Goal: Check status: Check status

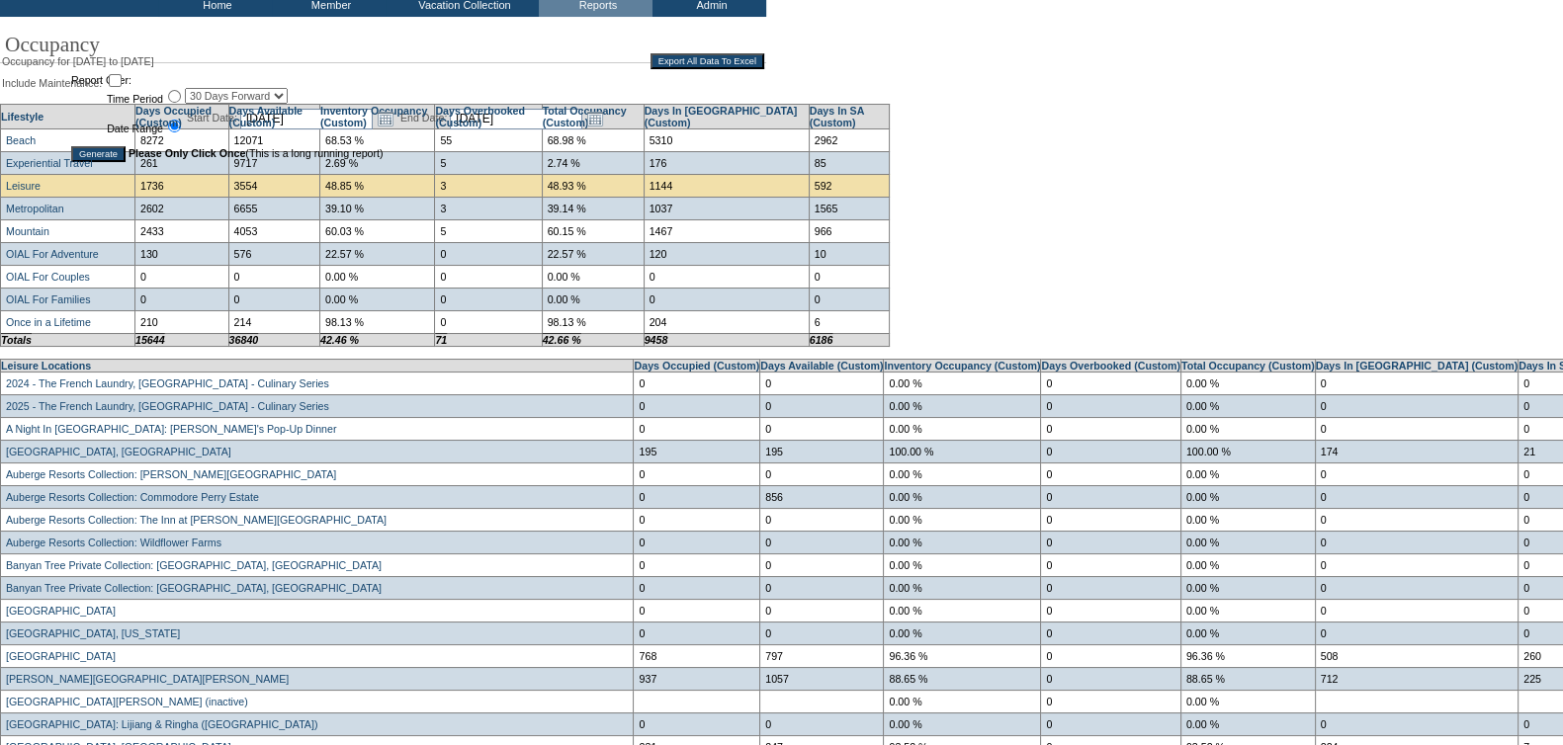
scroll to position [246, 0]
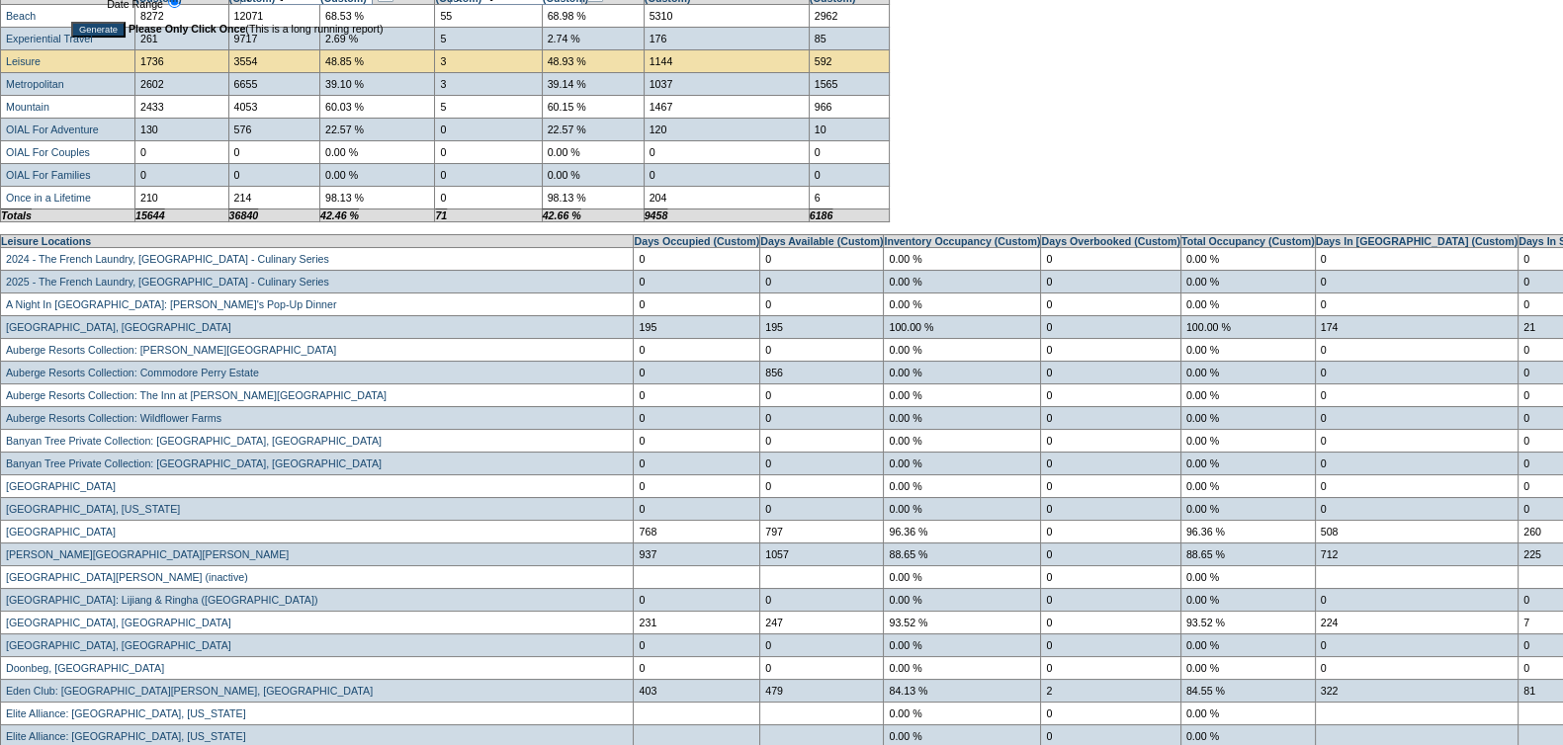
click at [1058, 105] on div "Occupancy for [DATE] to [DATE] Export All Data To Excel Include Maintenance: Li…" at bounding box center [778, 252] width 1556 height 651
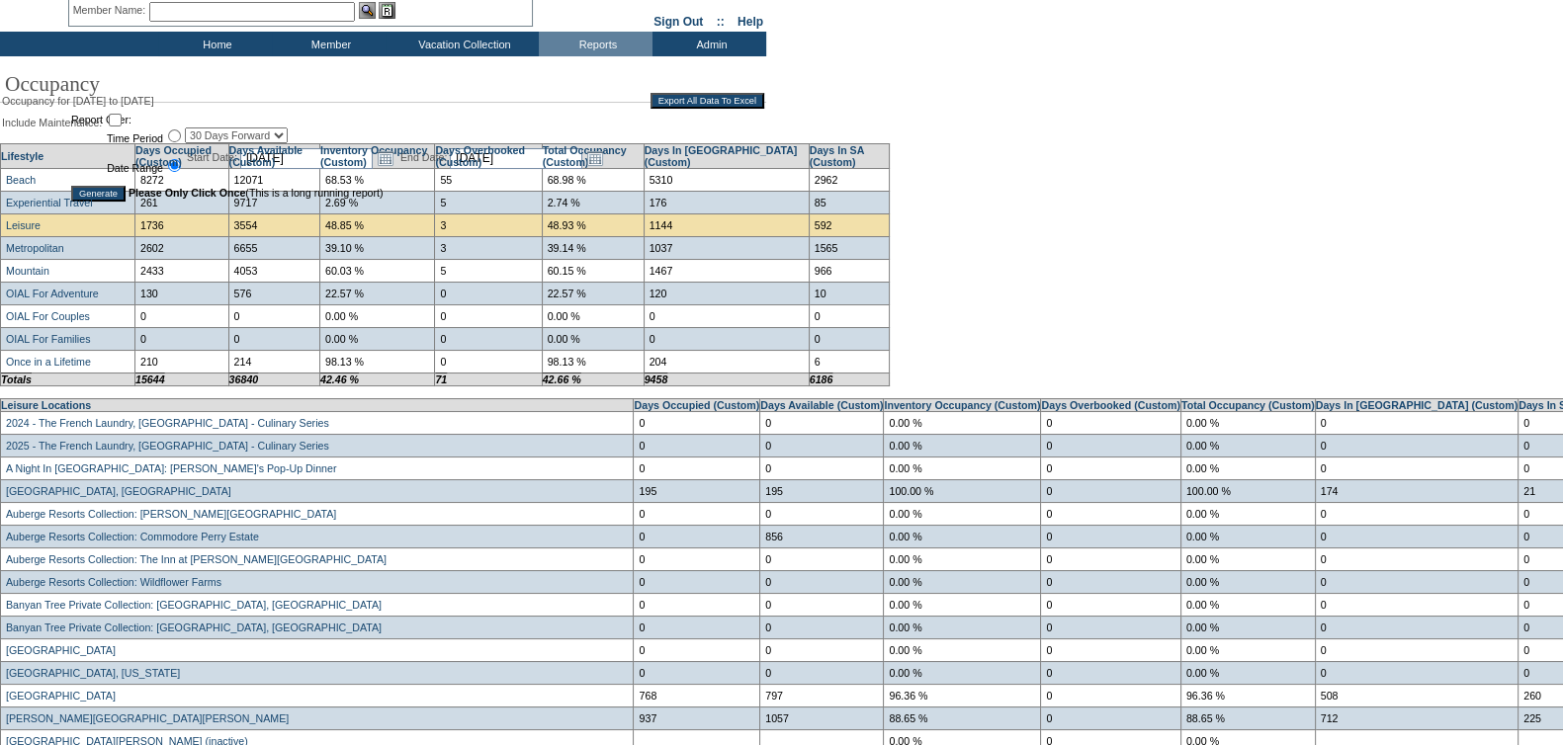
scroll to position [164, 0]
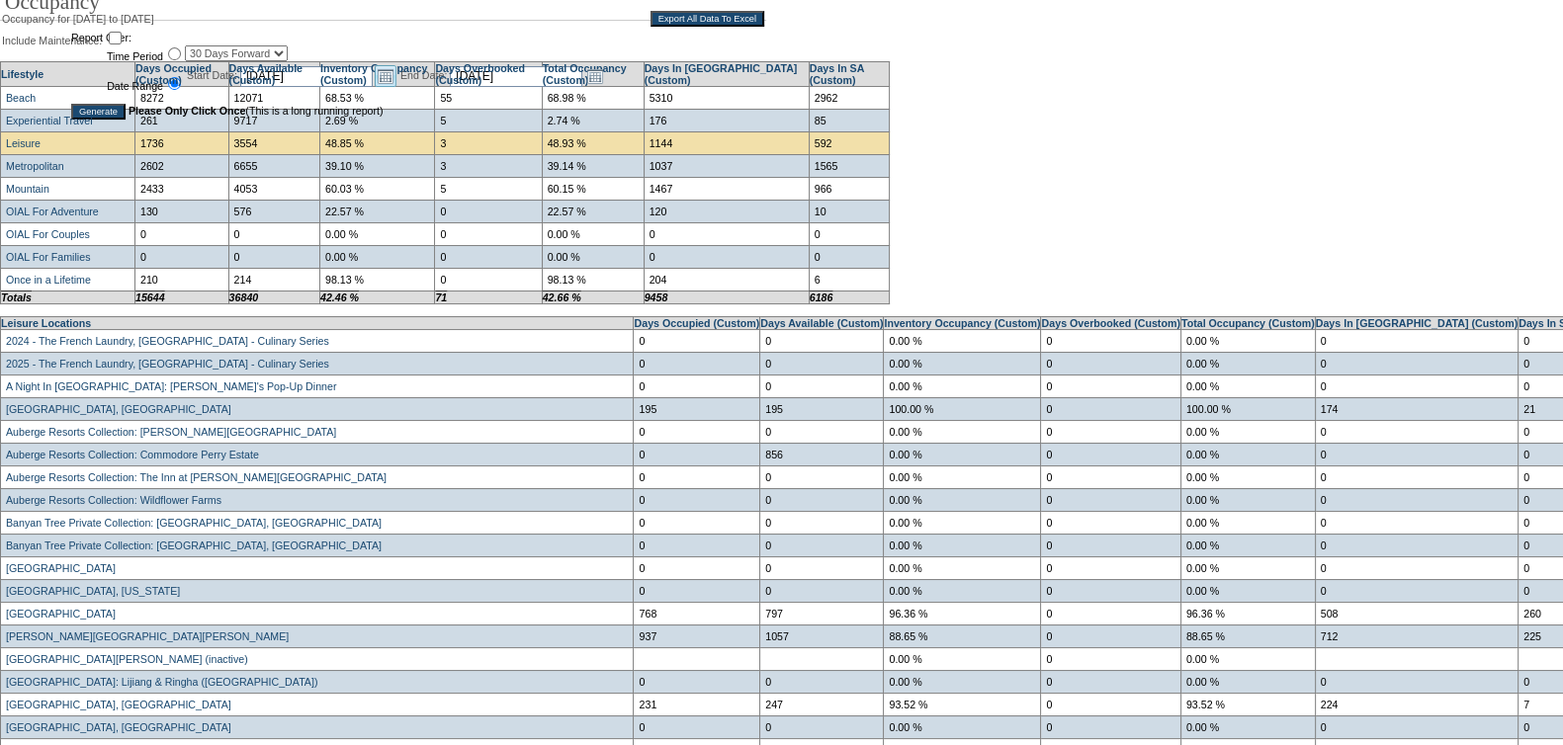
click at [396, 78] on link "Open the calendar popup." at bounding box center [386, 76] width 22 height 22
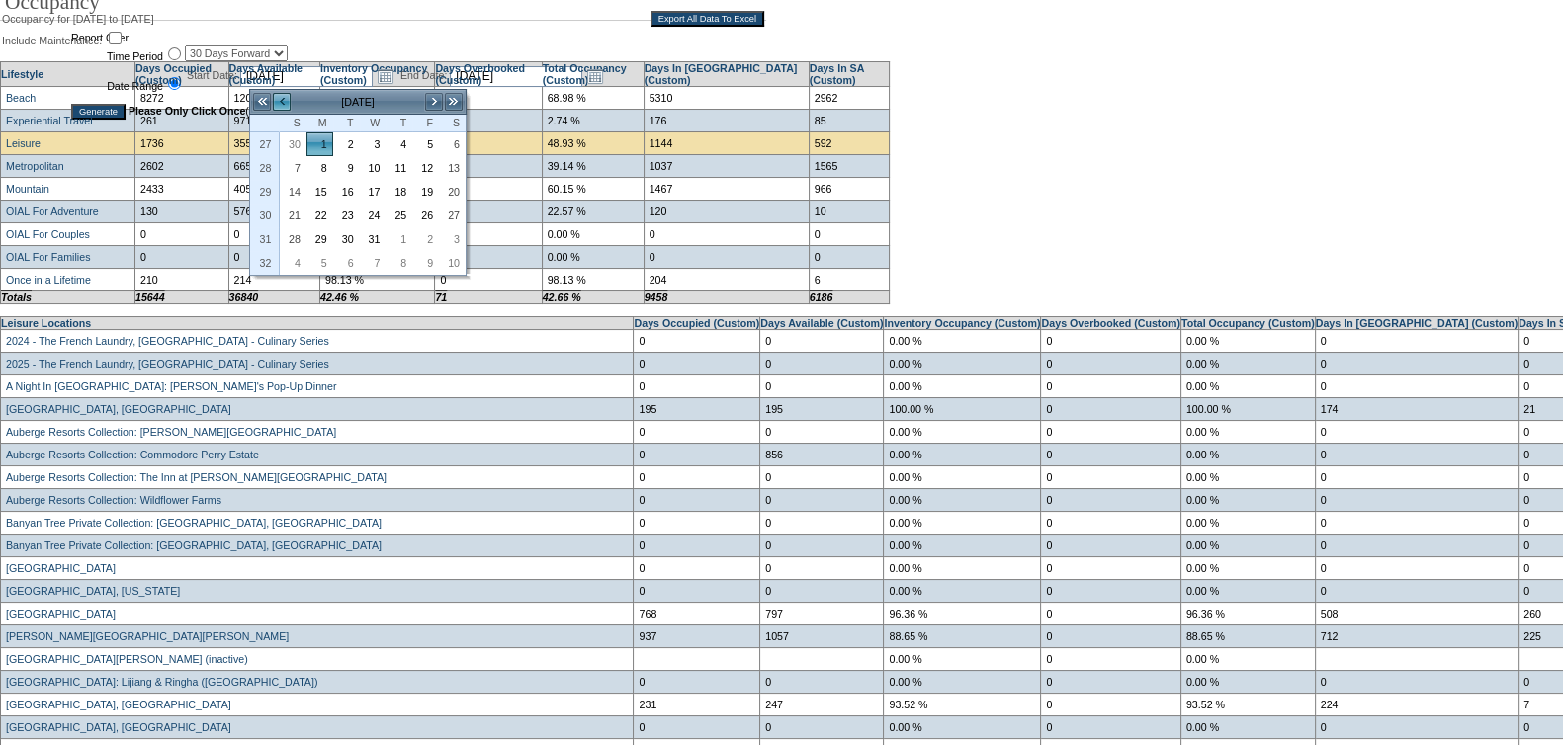
click at [283, 103] on link "<" at bounding box center [282, 102] width 20 height 20
click at [440, 148] on link "1" at bounding box center [452, 144] width 25 height 22
type input "[DATE]"
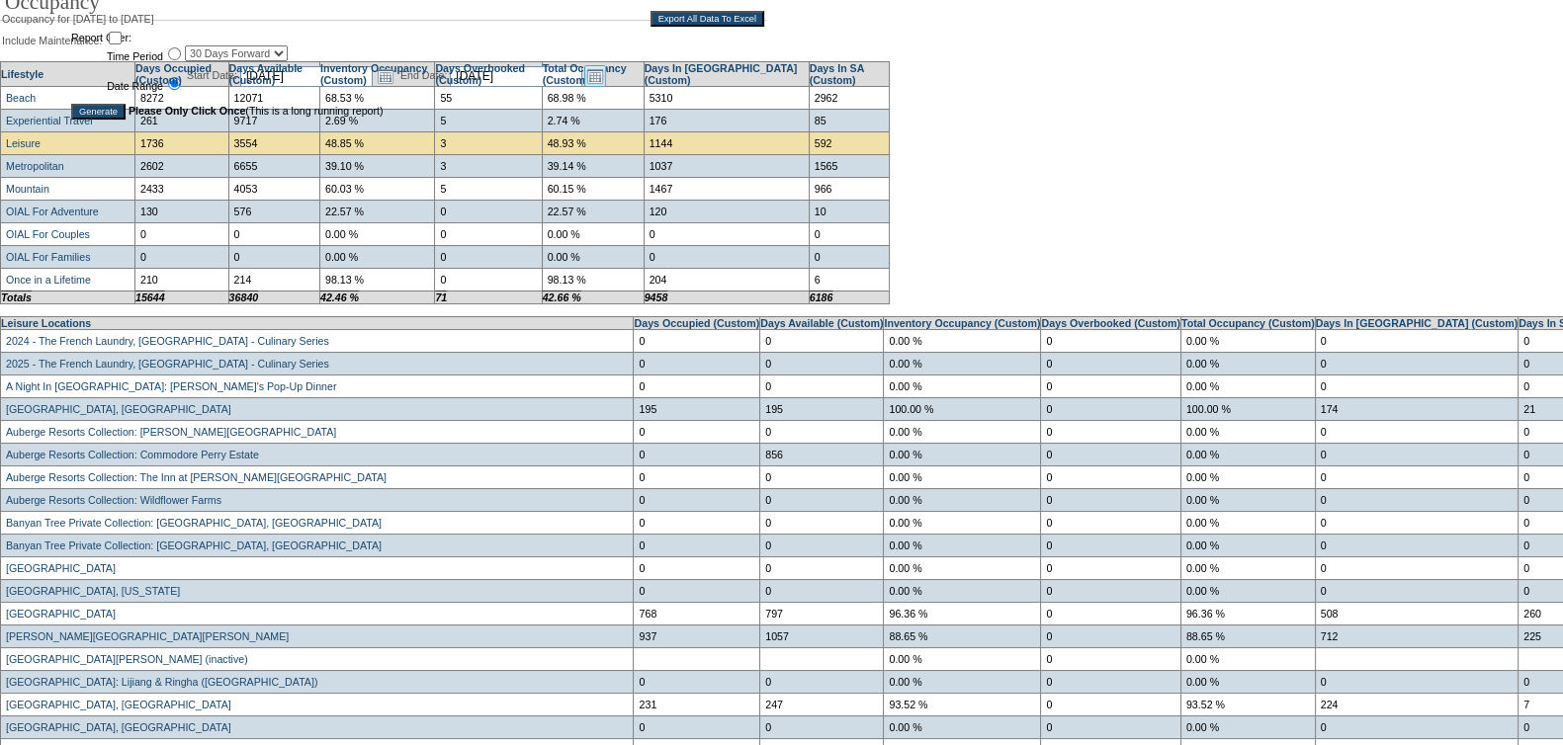
click at [606, 76] on link "Open the calendar popup." at bounding box center [595, 76] width 22 height 22
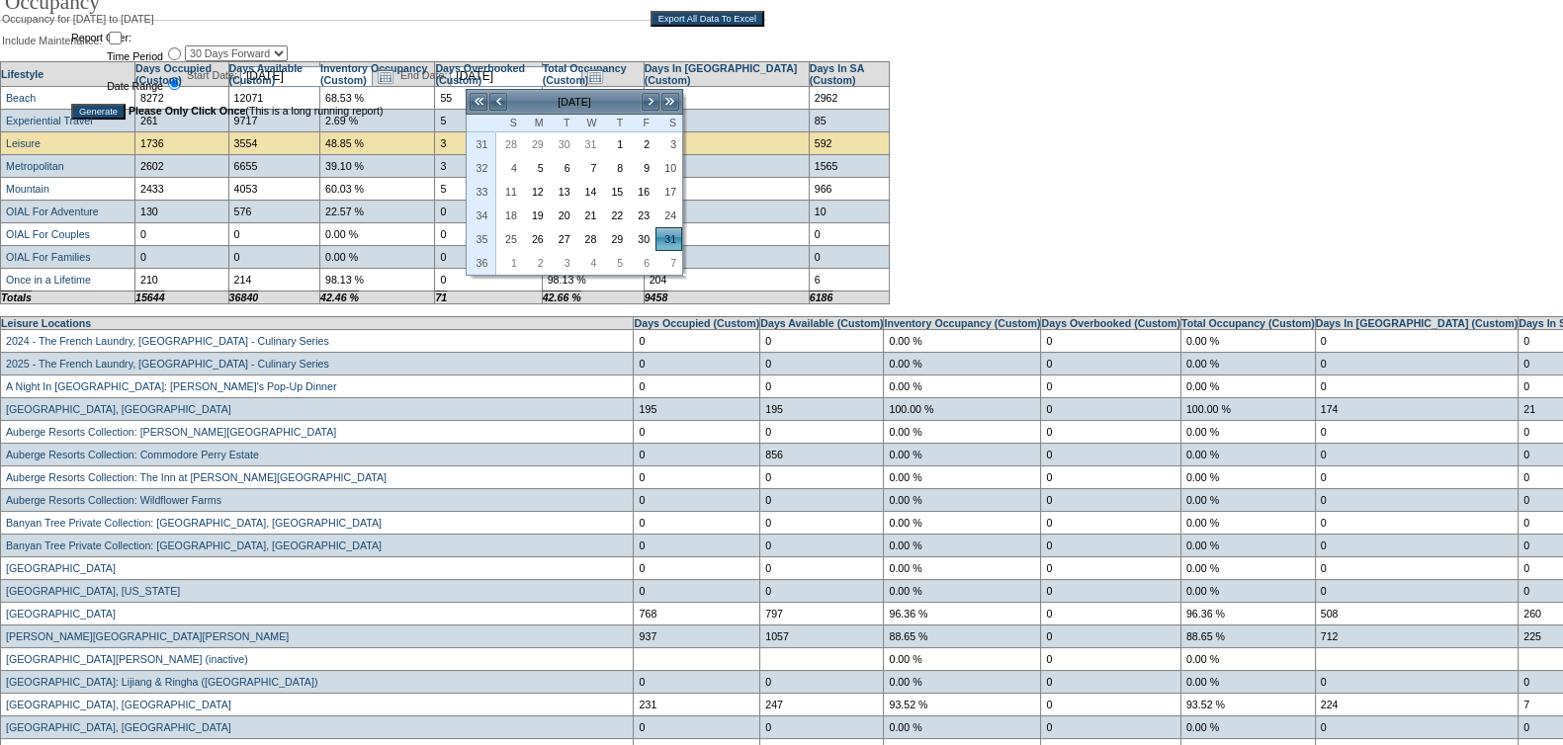
click at [499, 101] on link "<" at bounding box center [498, 102] width 20 height 20
click at [501, 143] on link "30" at bounding box center [509, 144] width 25 height 22
type input "[DATE]"
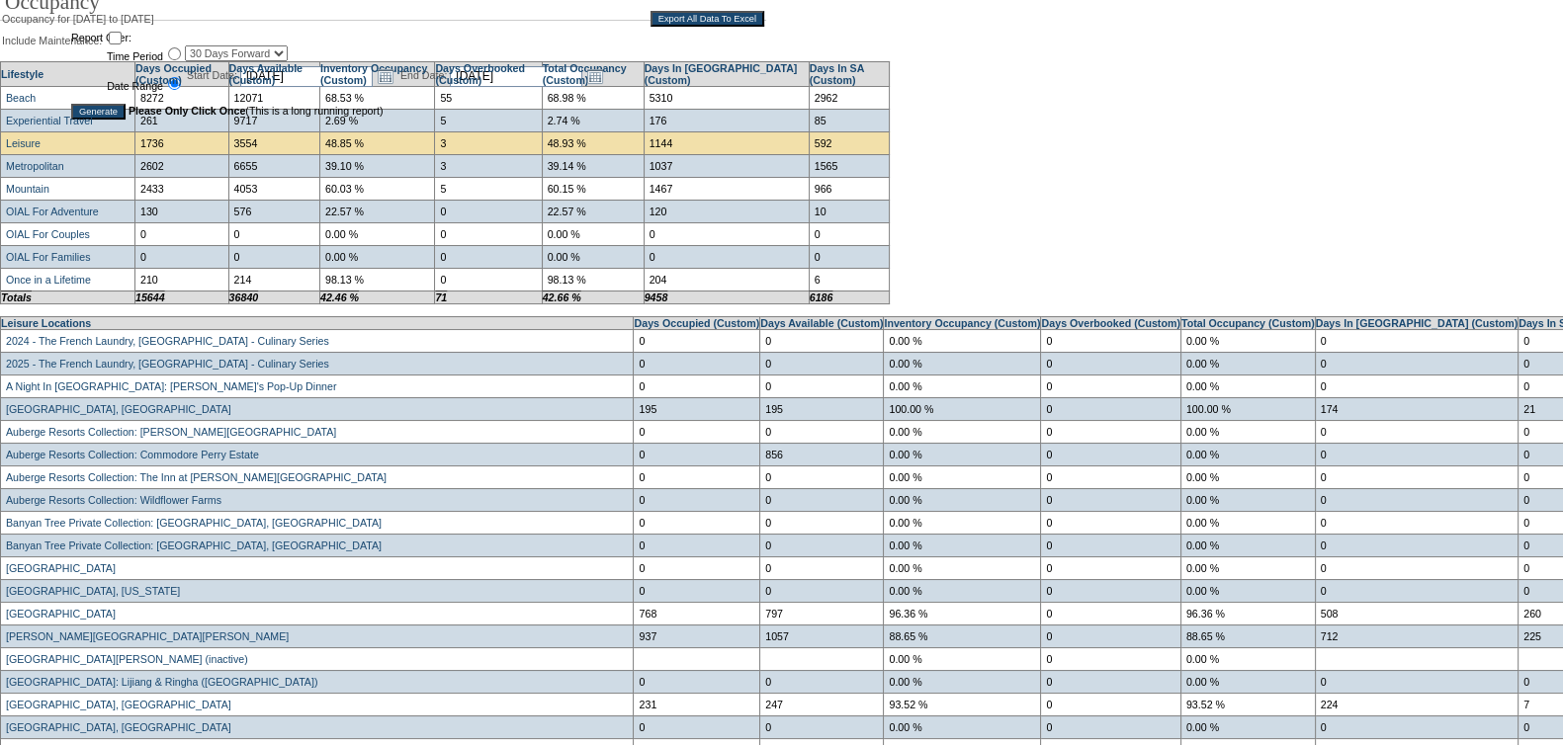
click at [94, 106] on input "Generate" at bounding box center [98, 112] width 54 height 16
